Goal: Task Accomplishment & Management: Complete application form

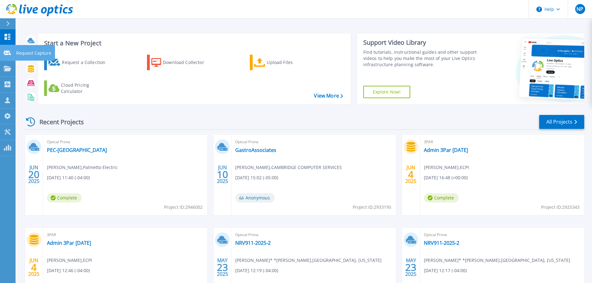
click at [18, 53] on p "Request Capture" at bounding box center [33, 53] width 35 height 16
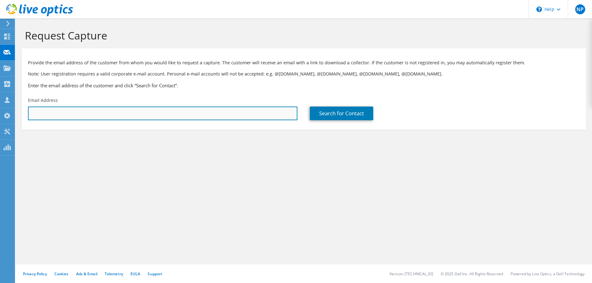
click at [63, 113] on input "text" at bounding box center [162, 114] width 269 height 14
paste input "[EMAIL_ADDRESS][DOMAIN_NAME]"
click at [35, 115] on input "[EMAIL_ADDRESS][DOMAIN_NAME]" at bounding box center [162, 114] width 269 height 14
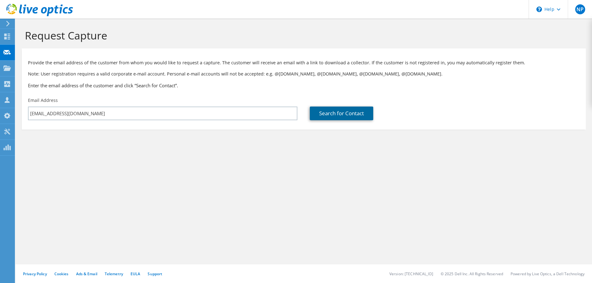
click at [346, 115] on link "Search for Contact" at bounding box center [341, 114] width 63 height 14
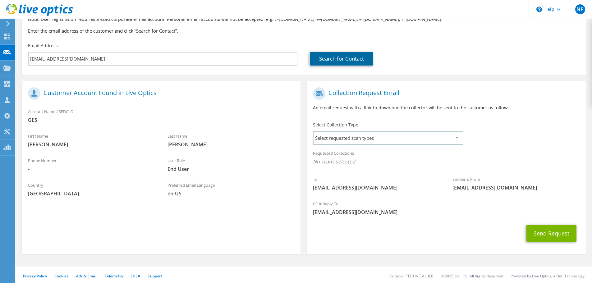
scroll to position [57, 0]
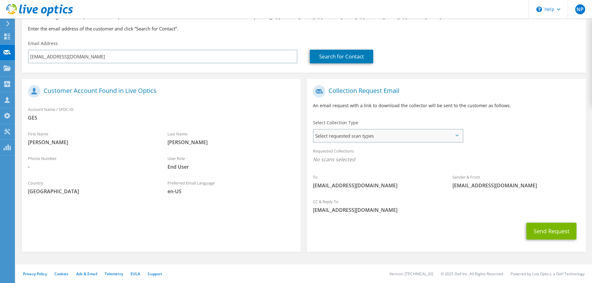
click at [377, 136] on span "Select requested scan types" at bounding box center [388, 136] width 149 height 12
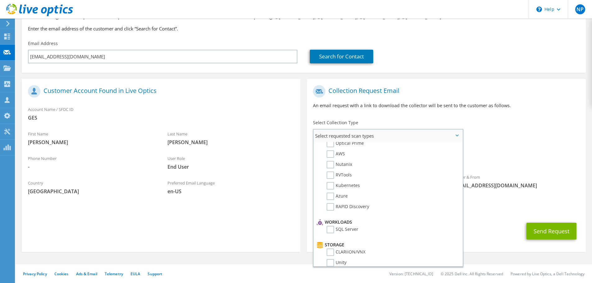
scroll to position [0, 0]
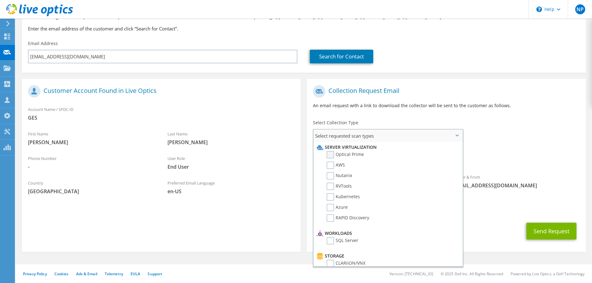
click at [330, 158] on label "Optical Prime" at bounding box center [345, 154] width 37 height 7
click at [0, 0] on input "Optical Prime" at bounding box center [0, 0] width 0 height 0
click at [503, 144] on div "To [EMAIL_ADDRESS][DOMAIN_NAME] Sender & From [EMAIL_ADDRESS][DOMAIN_NAME]" at bounding box center [446, 139] width 279 height 115
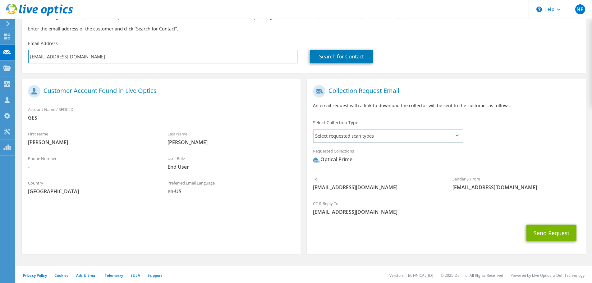
drag, startPoint x: 47, startPoint y: 59, endPoint x: -2, endPoint y: 61, distance: 49.1
click at [0, 61] on html "NP Channel Partner [PERSON_NAME] [EMAIL_ADDRESS][DOMAIN_NAME] CAMBRIDGE COMPUTE…" at bounding box center [296, 84] width 592 height 283
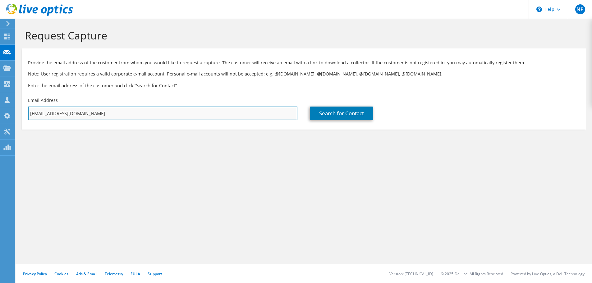
click at [33, 114] on input "[EMAIL_ADDRESS][DOMAIN_NAME]" at bounding box center [162, 114] width 269 height 14
type input "[EMAIL_ADDRESS][DOMAIN_NAME]"
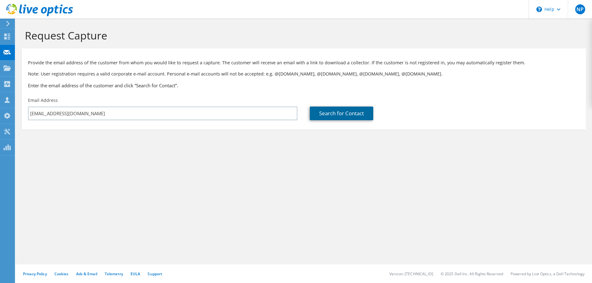
click at [359, 112] on link "Search for Contact" at bounding box center [341, 114] width 63 height 14
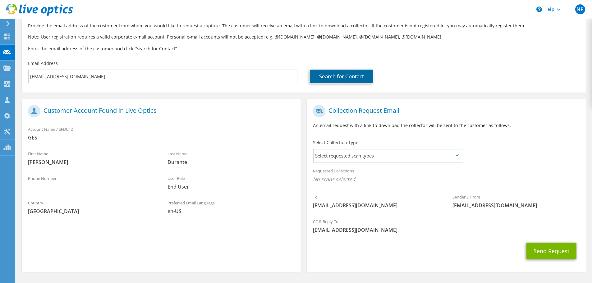
scroll to position [57, 0]
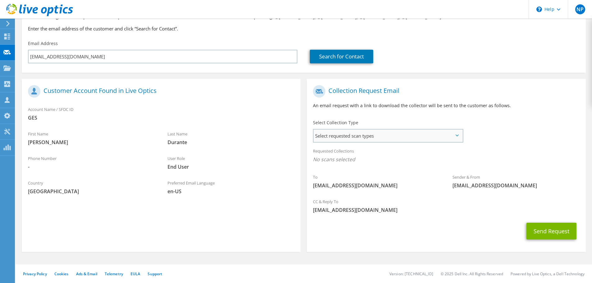
click at [418, 138] on span "Select requested scan types" at bounding box center [388, 136] width 149 height 12
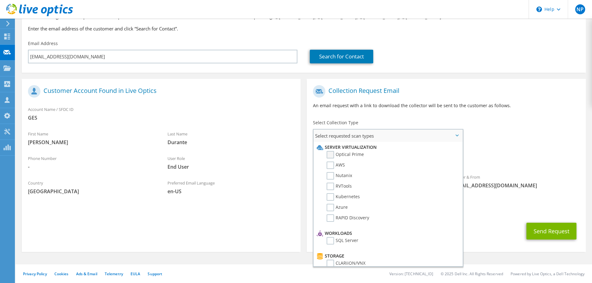
click at [333, 155] on label "Optical Prime" at bounding box center [345, 154] width 37 height 7
click at [0, 0] on input "Optical Prime" at bounding box center [0, 0] width 0 height 0
click at [458, 134] on span "Select requested scan types" at bounding box center [388, 136] width 149 height 12
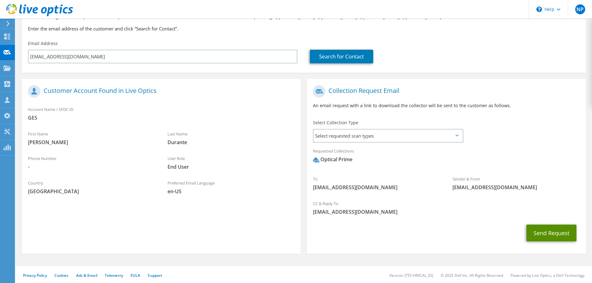
click at [554, 236] on button "Send Request" at bounding box center [551, 233] width 50 height 17
